Goal: Information Seeking & Learning: Find specific fact

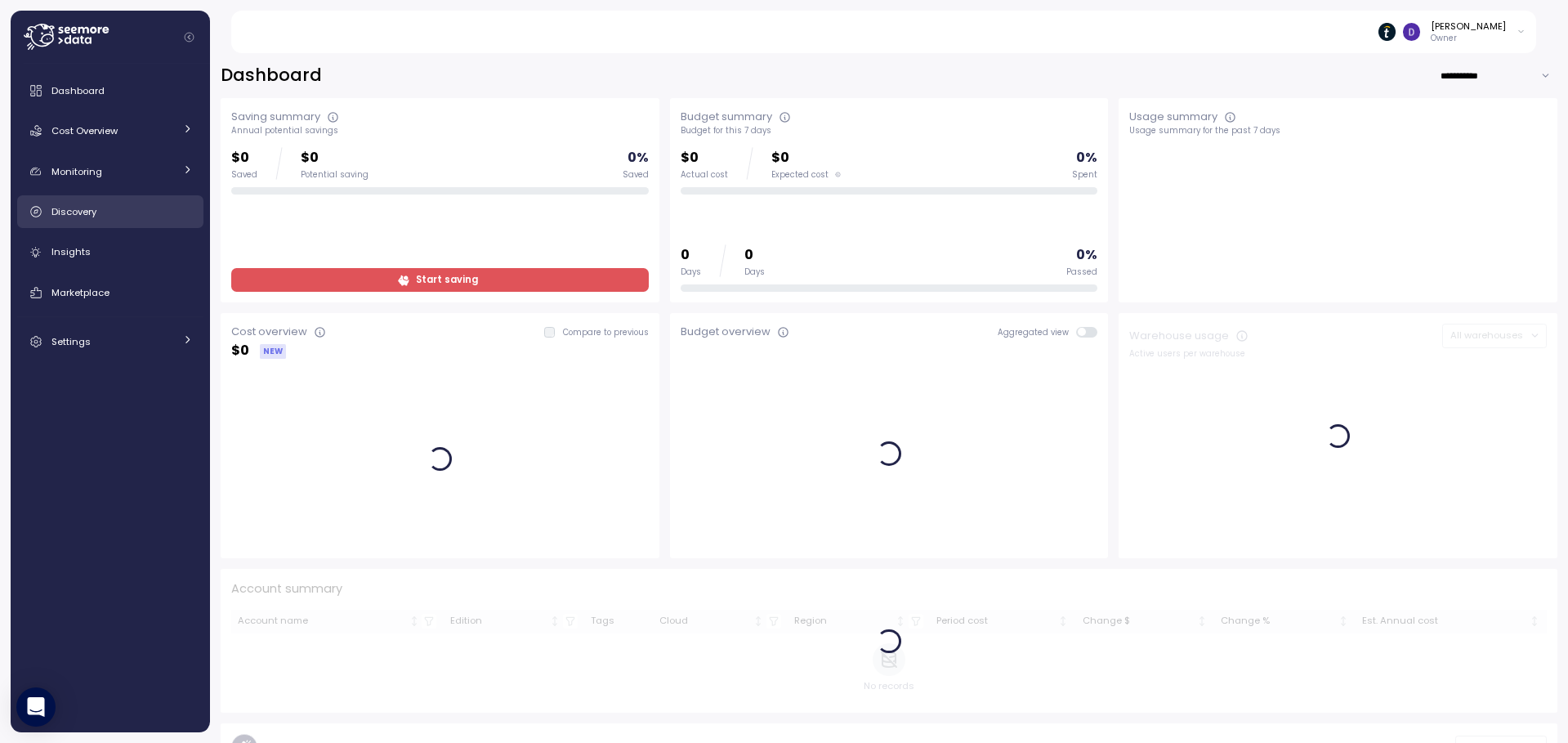
click at [84, 219] on div "Discovery" at bounding box center [121, 212] width 141 height 16
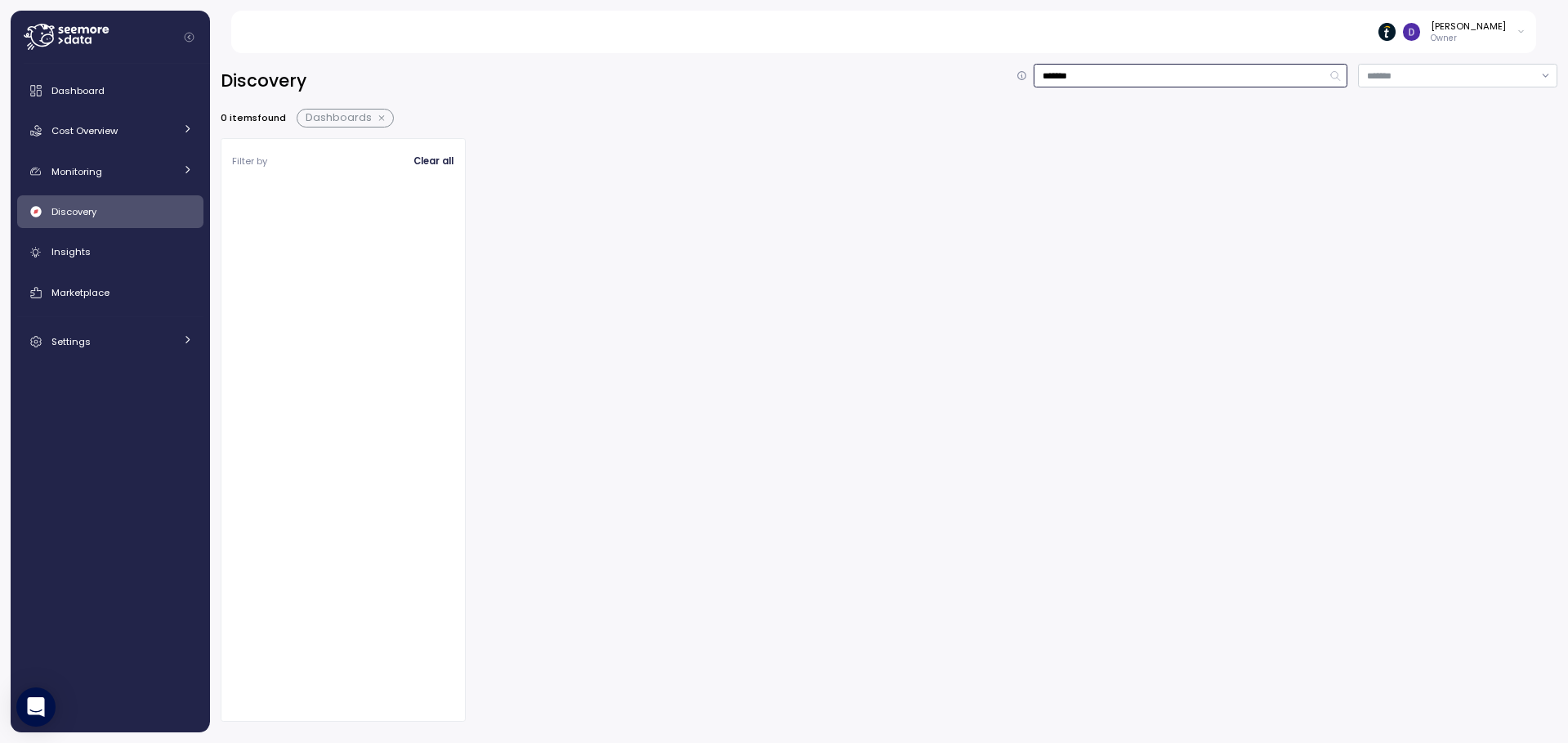
click at [1124, 72] on input "*******" at bounding box center [1190, 75] width 314 height 24
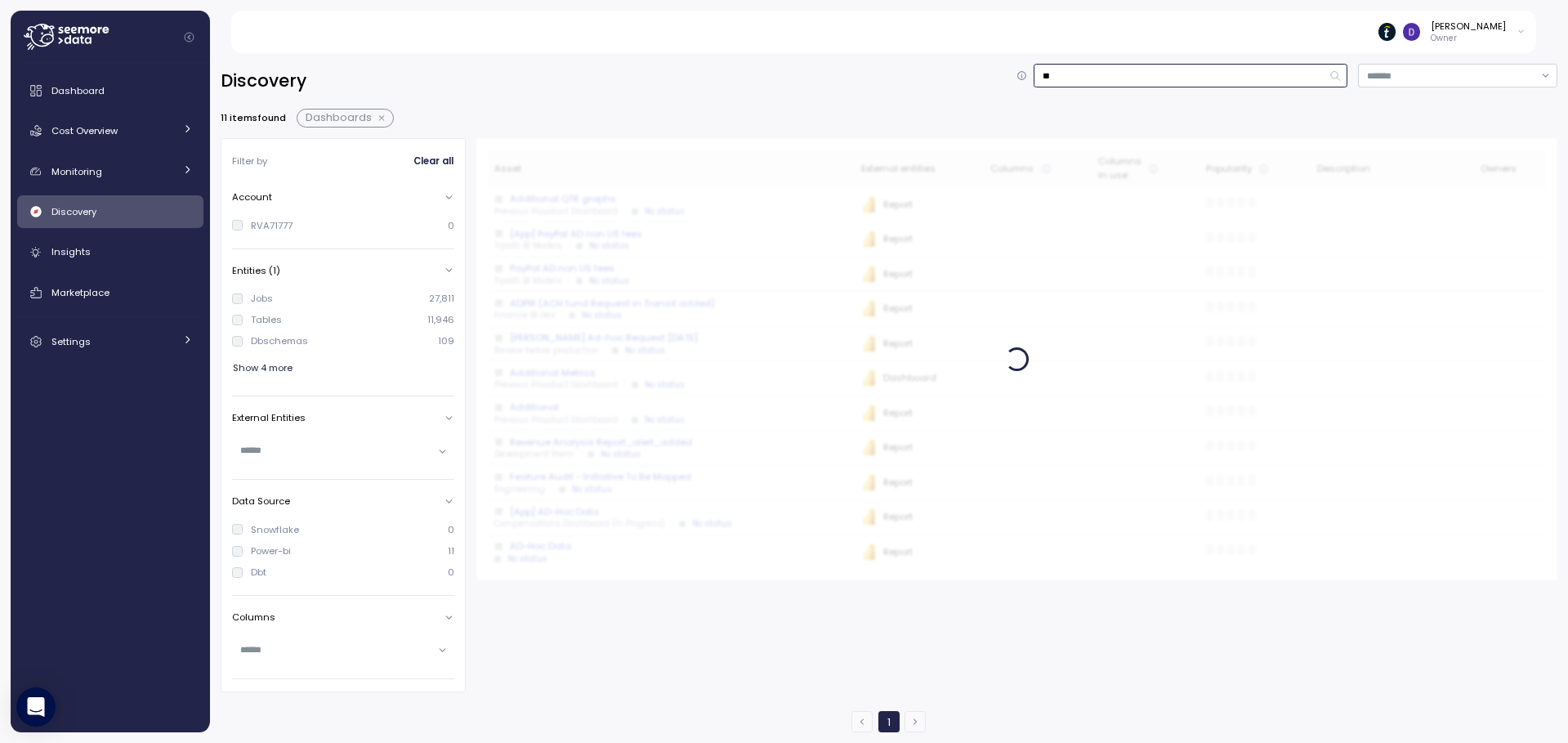
type input "*"
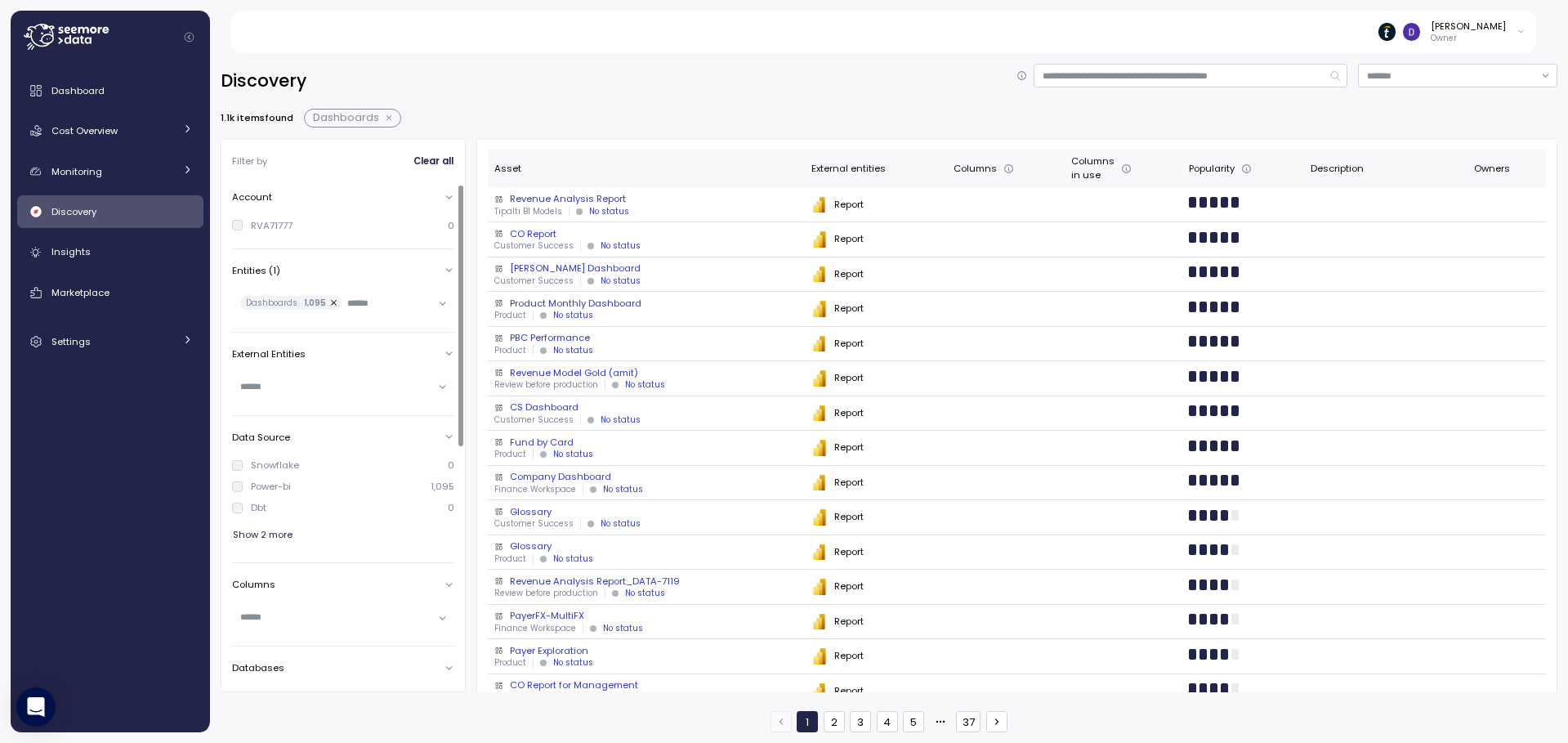
click at [449, 275] on icon at bounding box center [448, 270] width 11 height 11
click at [448, 272] on icon at bounding box center [448, 270] width 11 height 11
click at [326, 303] on button "button" at bounding box center [334, 303] width 16 height 15
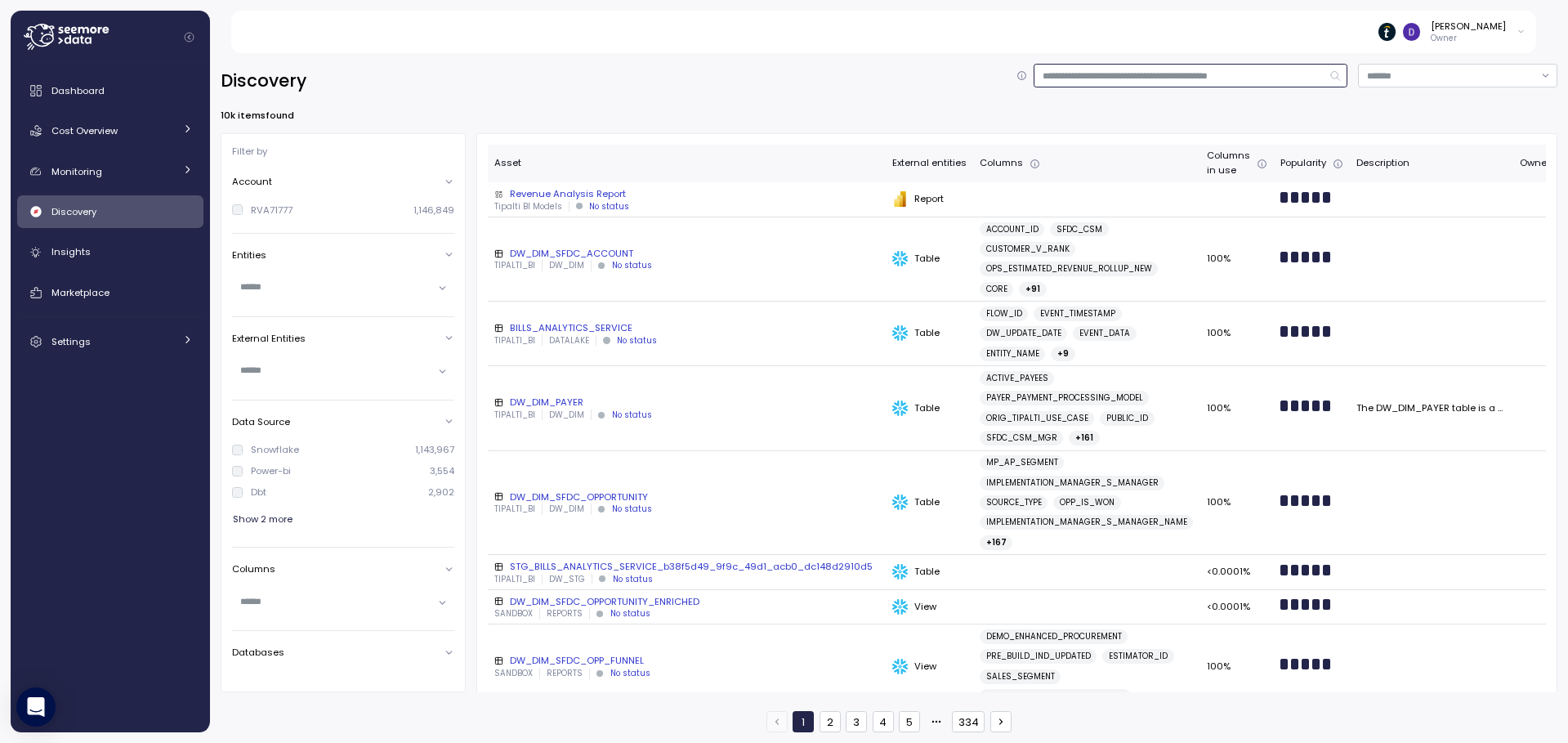
click at [1059, 78] on input at bounding box center [1190, 75] width 314 height 24
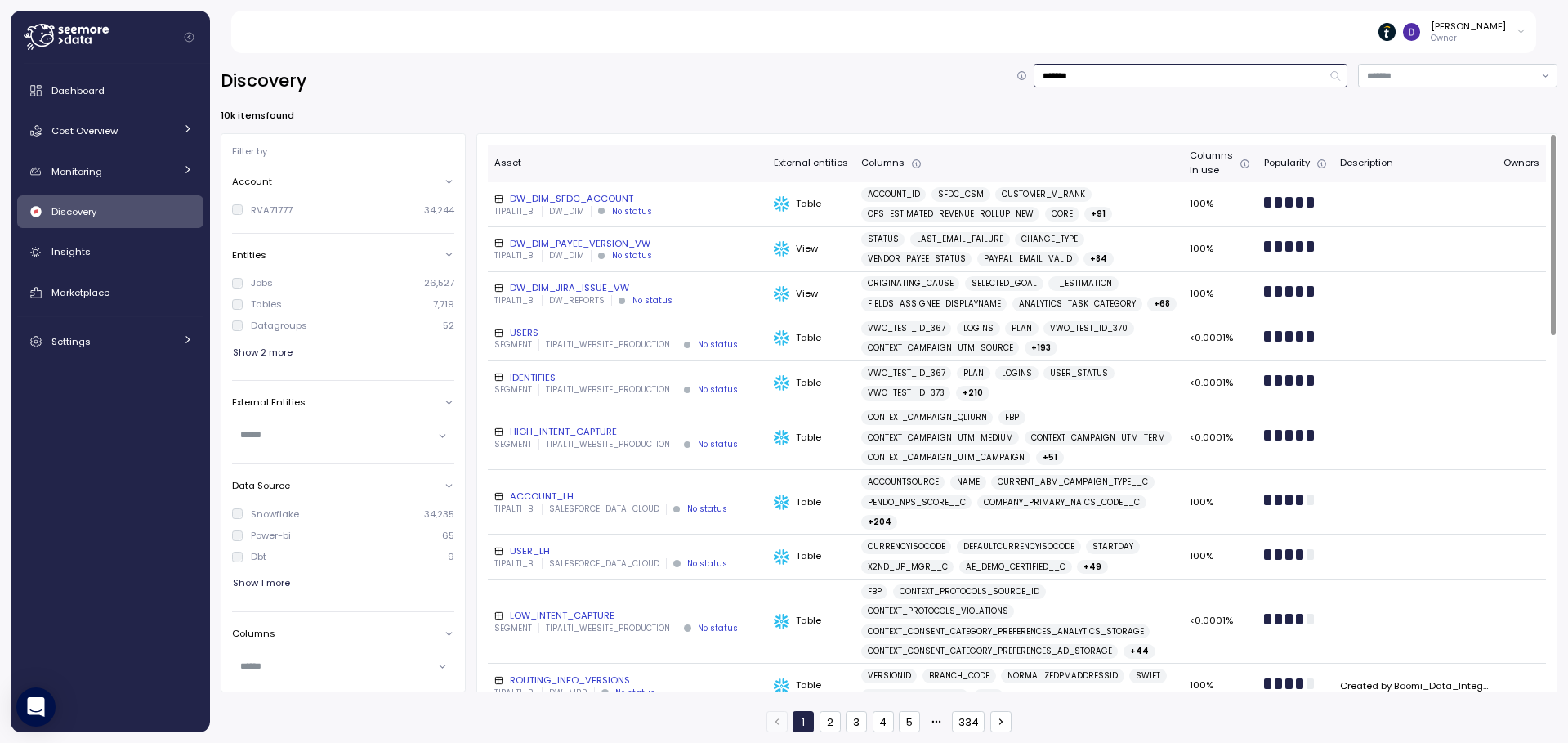
type input "*******"
click at [556, 201] on div "DW_DIM_SFDC_ACCOUNT" at bounding box center [627, 199] width 266 height 13
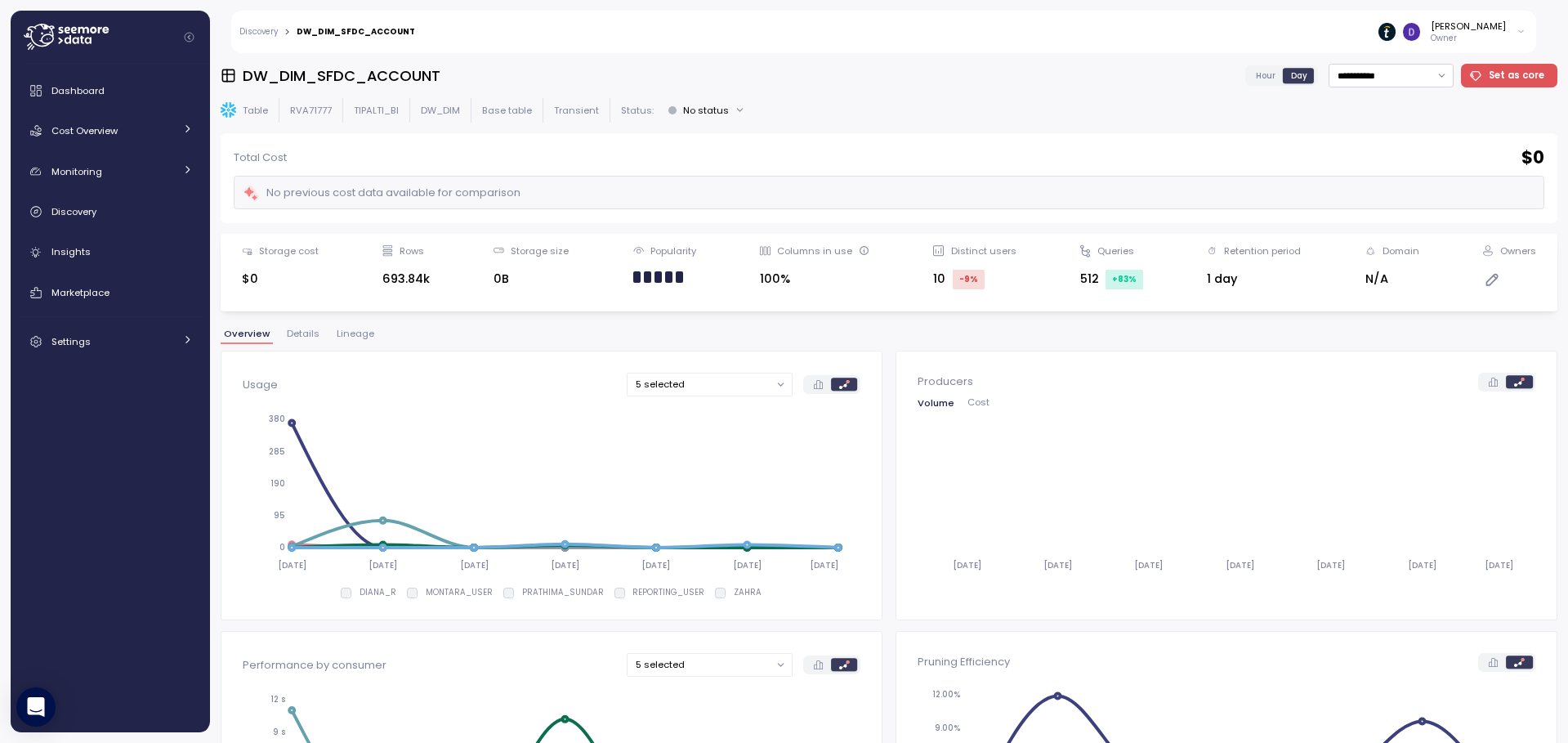
click at [287, 330] on span "Details" at bounding box center [303, 333] width 33 height 9
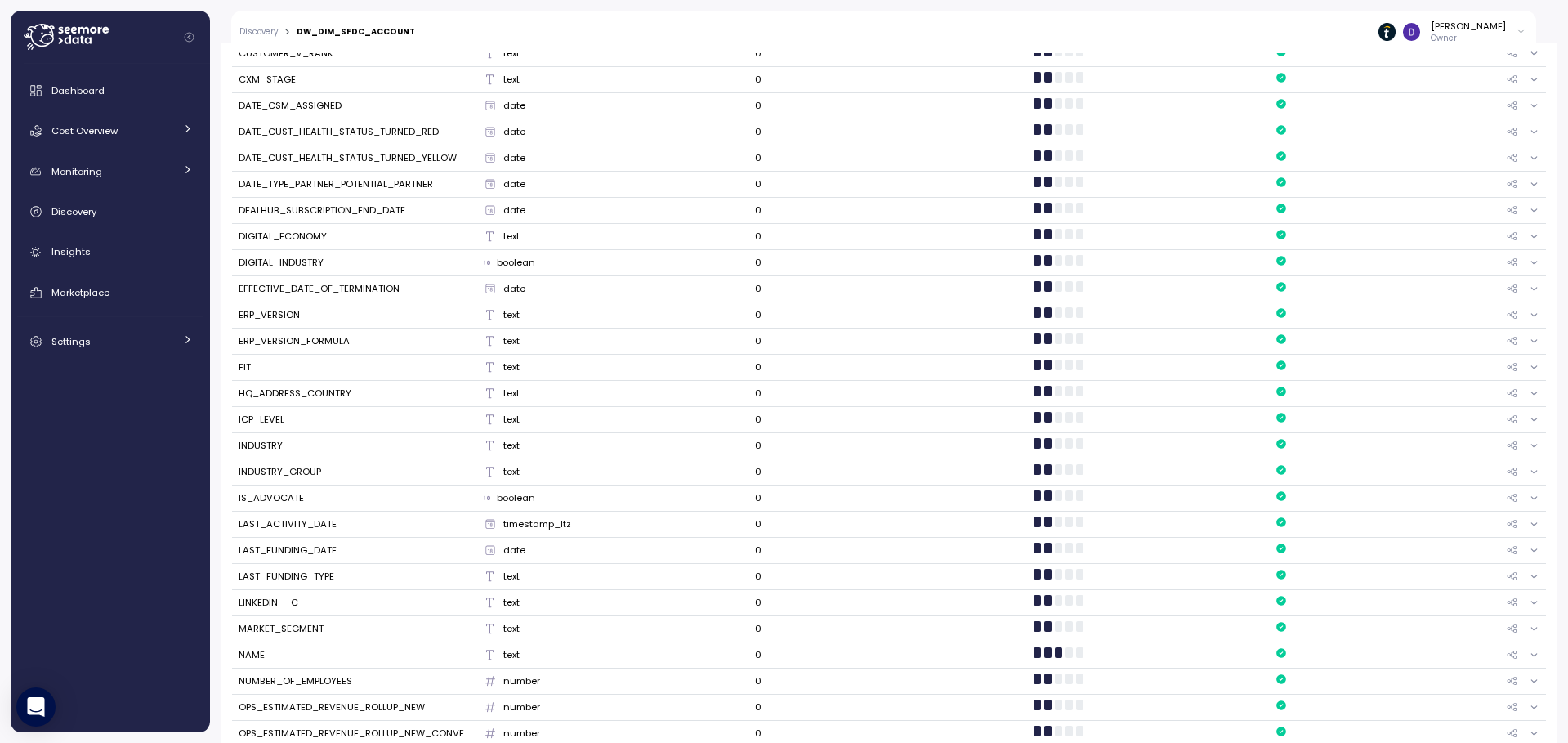
scroll to position [68, 0]
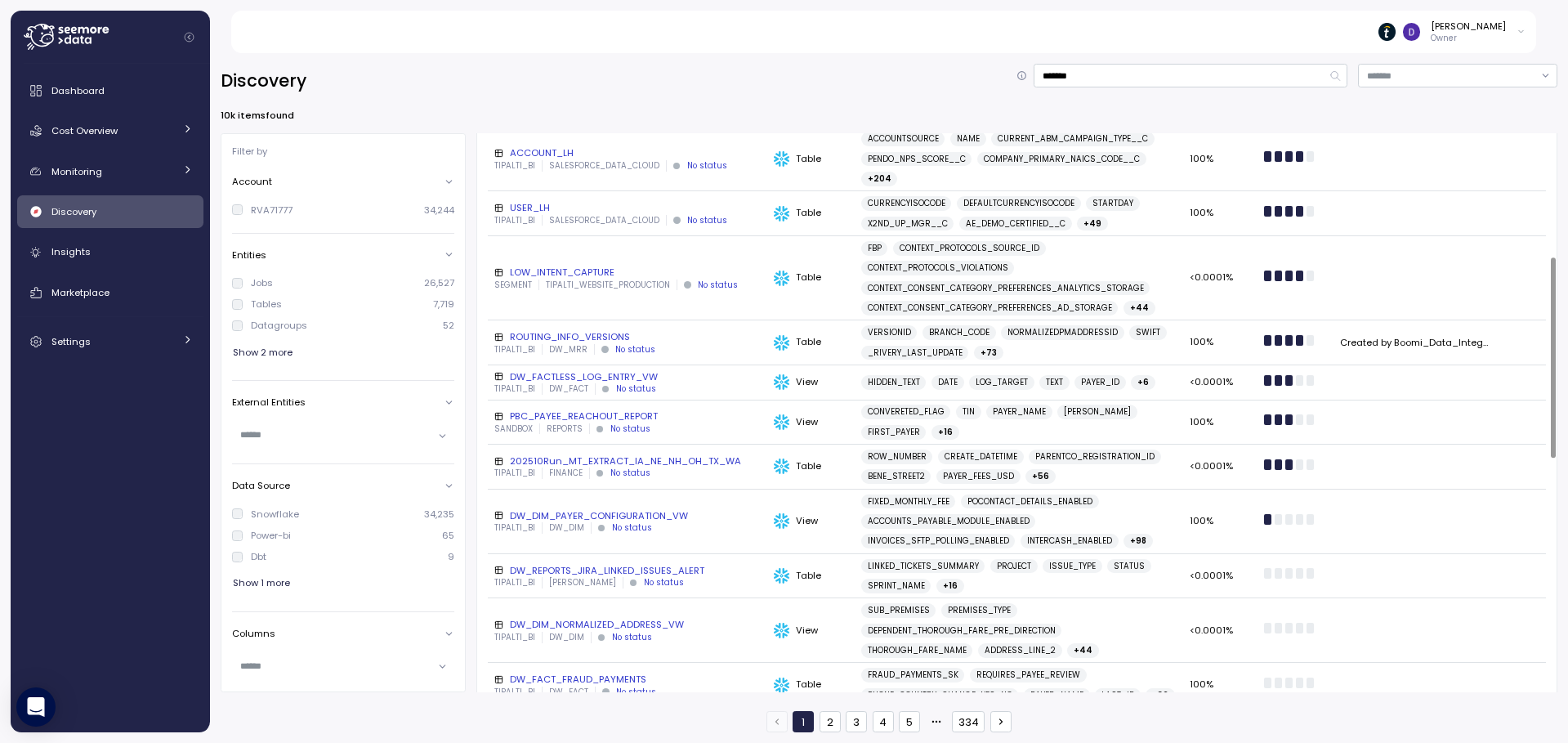
scroll to position [348, 0]
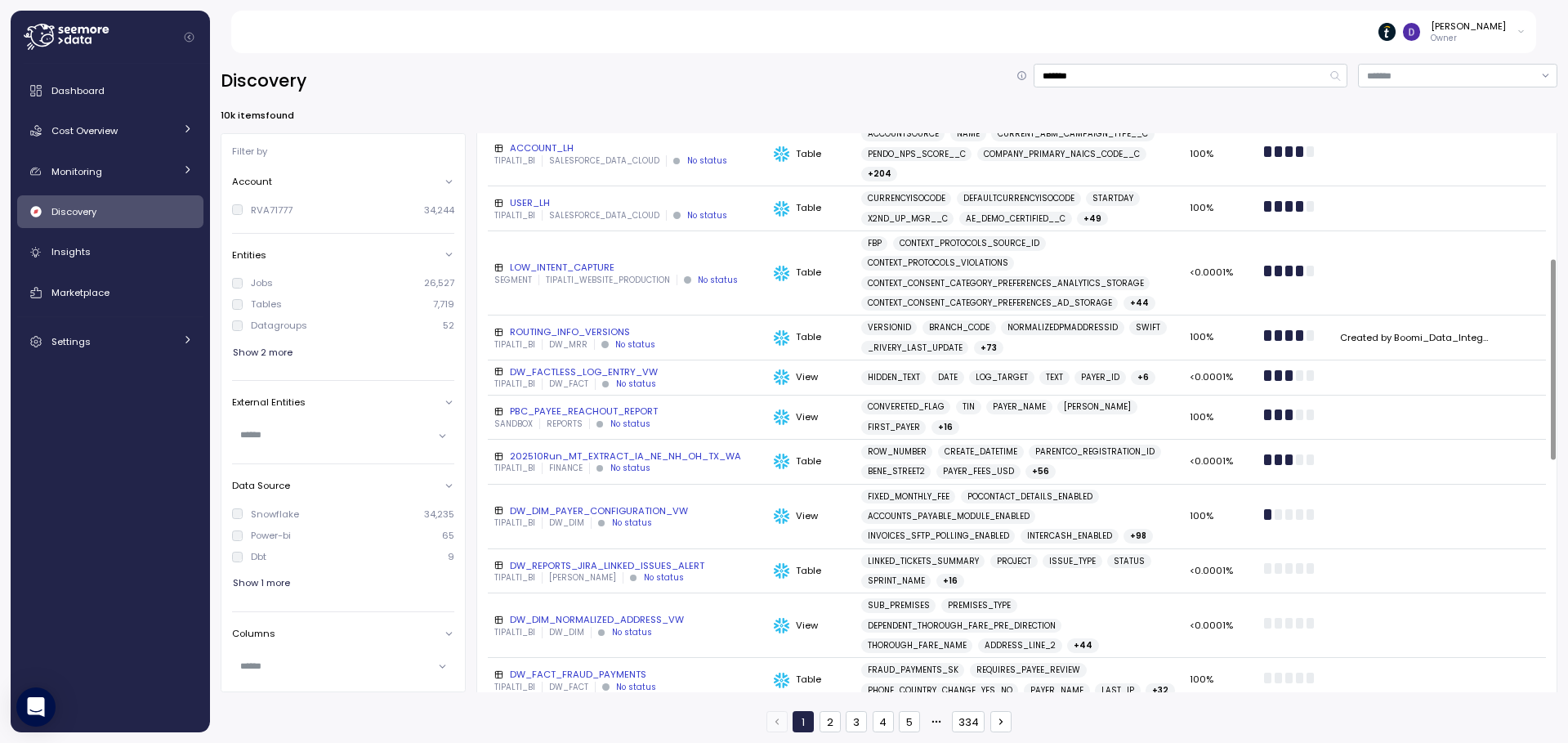
click at [584, 504] on div "DW_DIM_PAYER_CONFIGURATION_VW" at bounding box center [627, 510] width 266 height 13
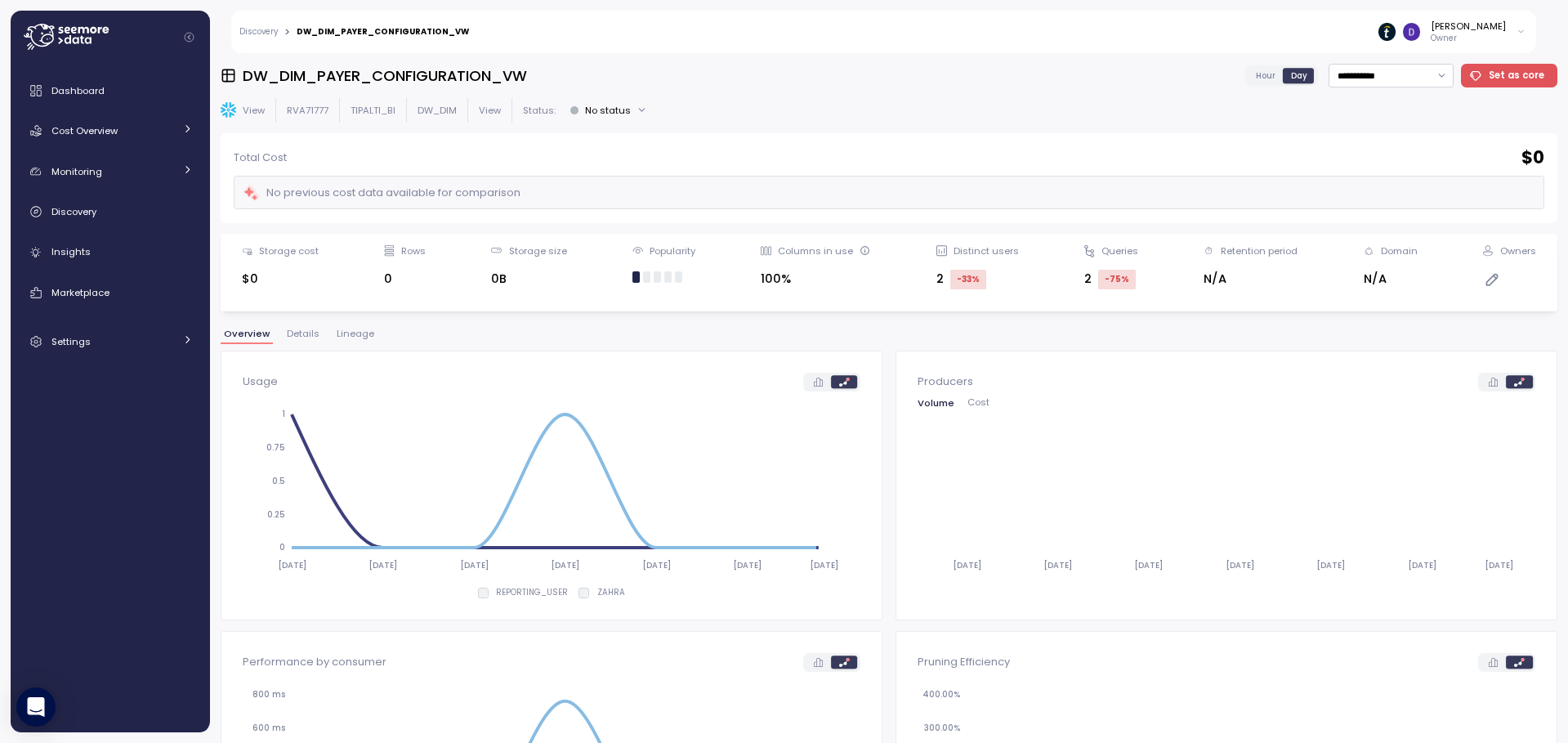
click at [291, 336] on span "Details" at bounding box center [303, 333] width 33 height 9
